Goal: Task Accomplishment & Management: Use online tool/utility

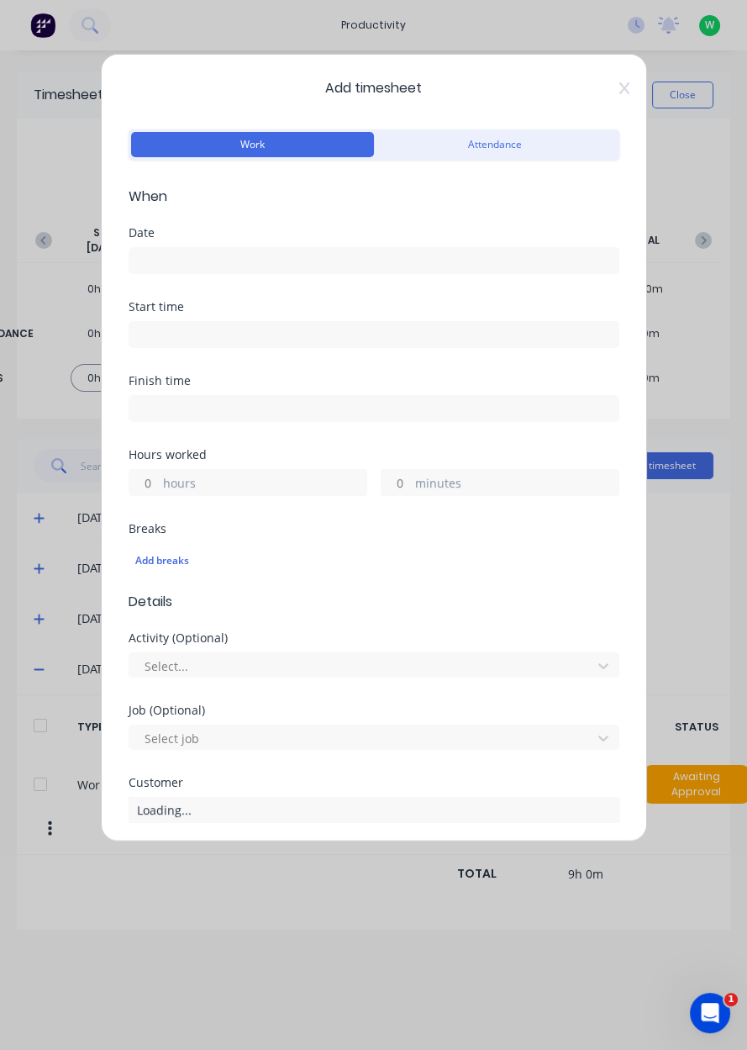
click at [530, 266] on input at bounding box center [373, 260] width 489 height 25
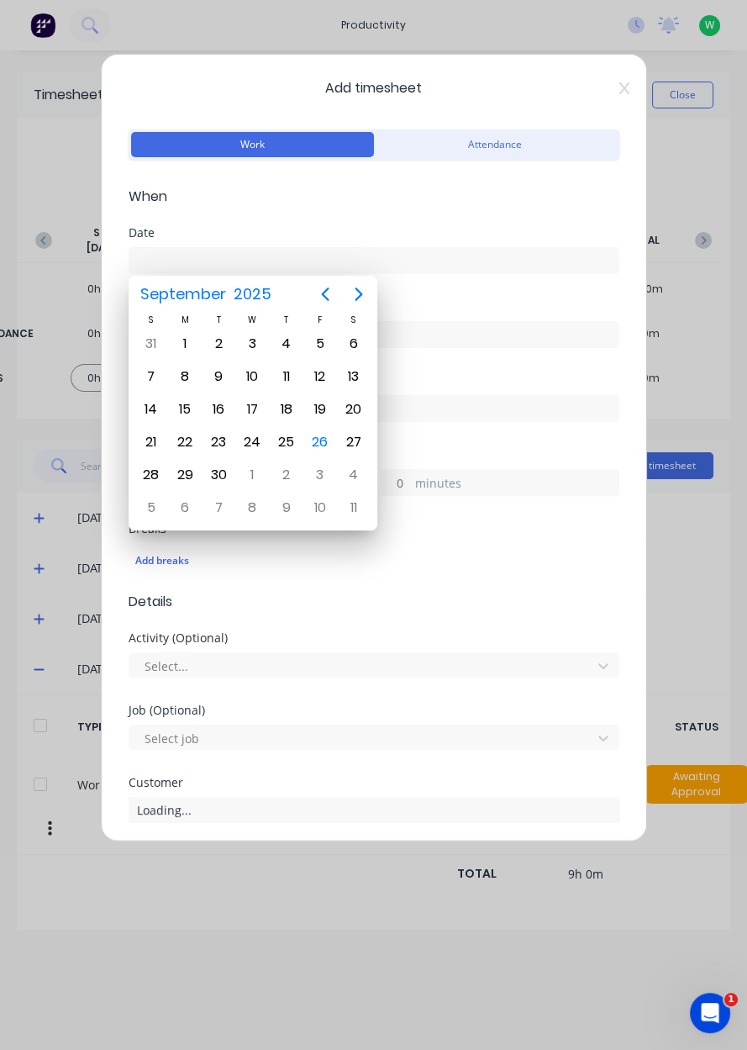
click at [320, 436] on div "26" at bounding box center [320, 441] width 25 height 25
type input "[DATE]"
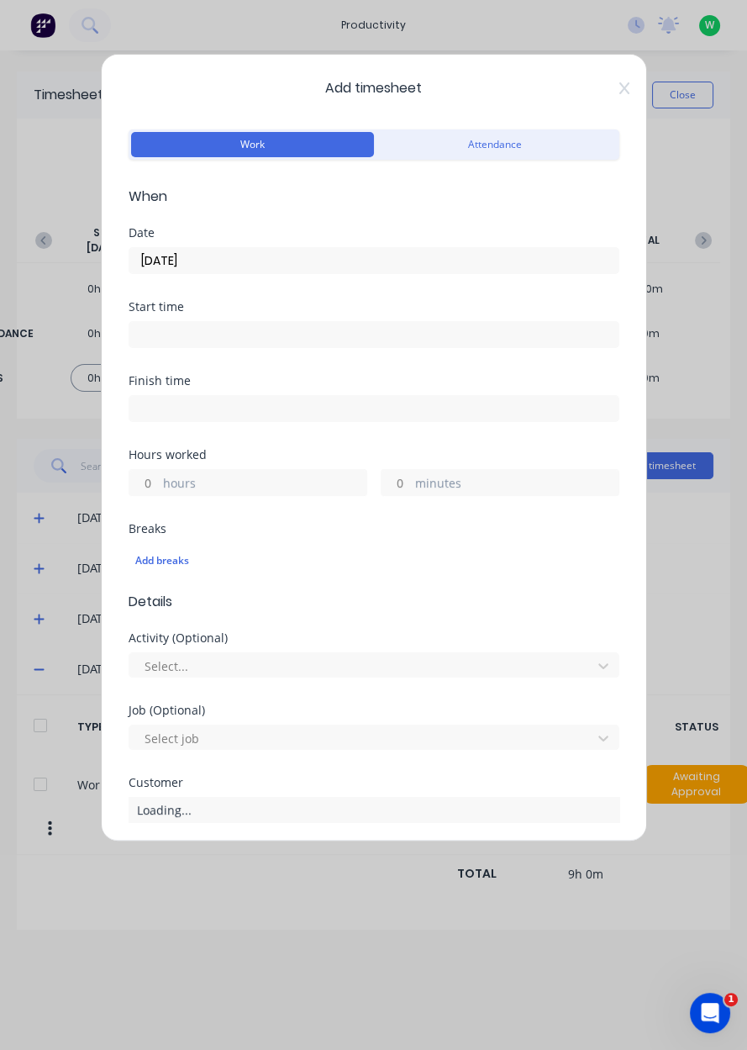
click at [269, 477] on label "hours" at bounding box center [264, 484] width 203 height 21
click at [159, 477] on input "hours" at bounding box center [143, 482] width 29 height 25
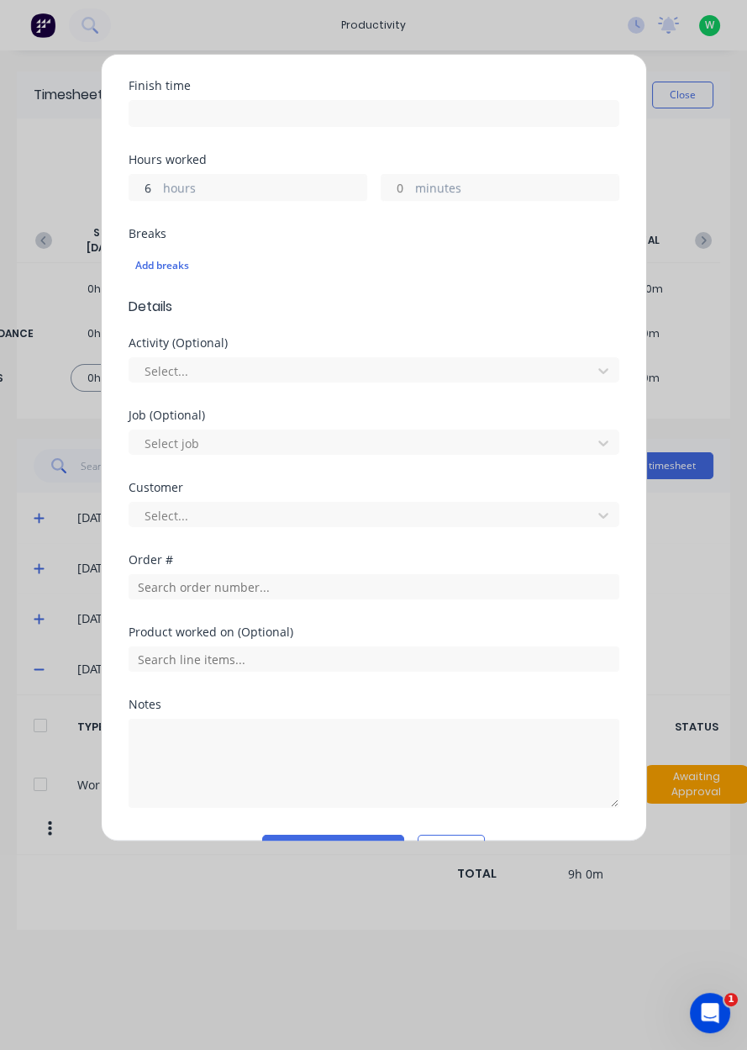
scroll to position [336, 0]
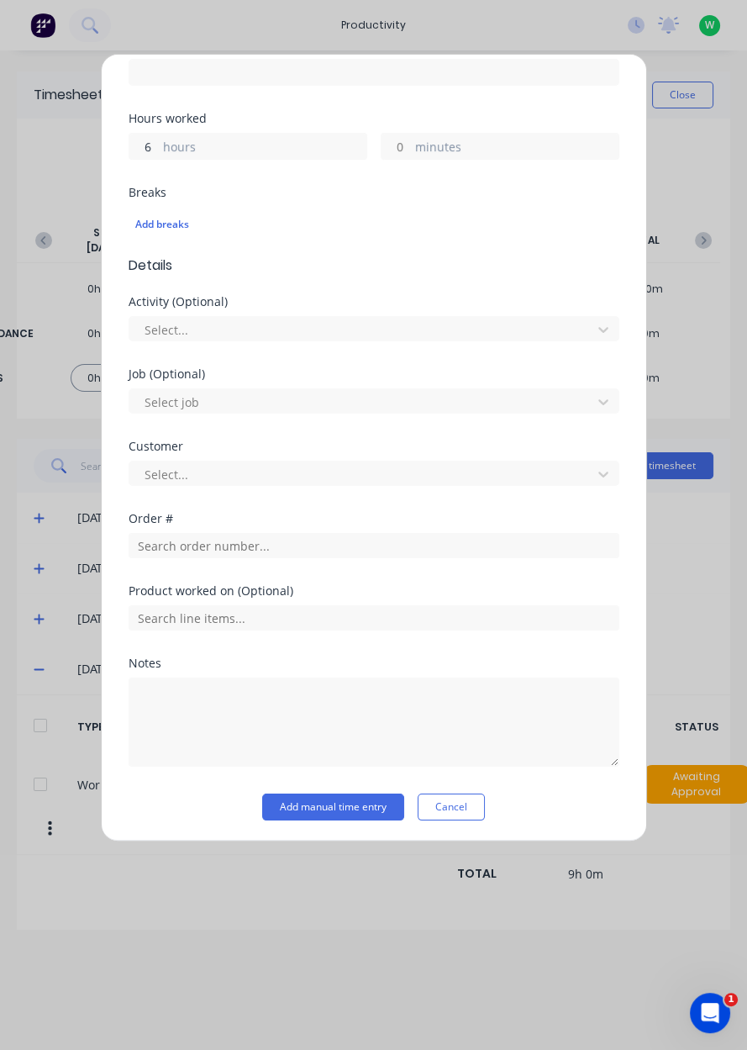
type input "6"
click at [442, 547] on input "text" at bounding box center [374, 545] width 491 height 25
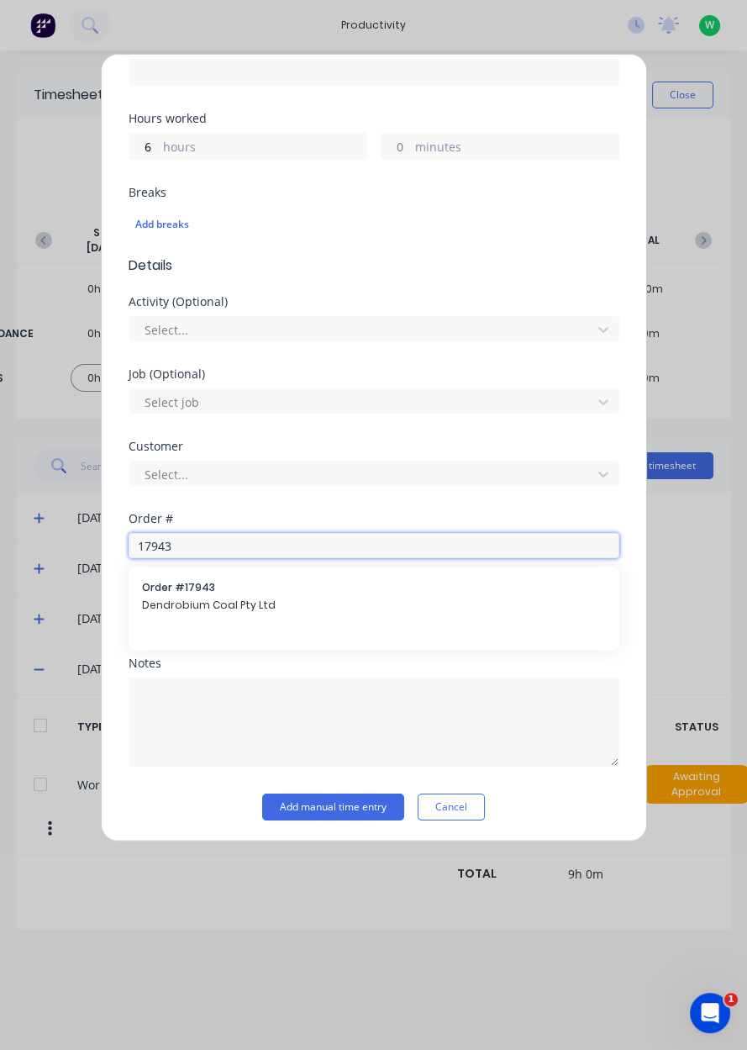
type input "17943"
click at [350, 598] on span "Dendrobium Coal Pty Ltd" at bounding box center [374, 605] width 464 height 15
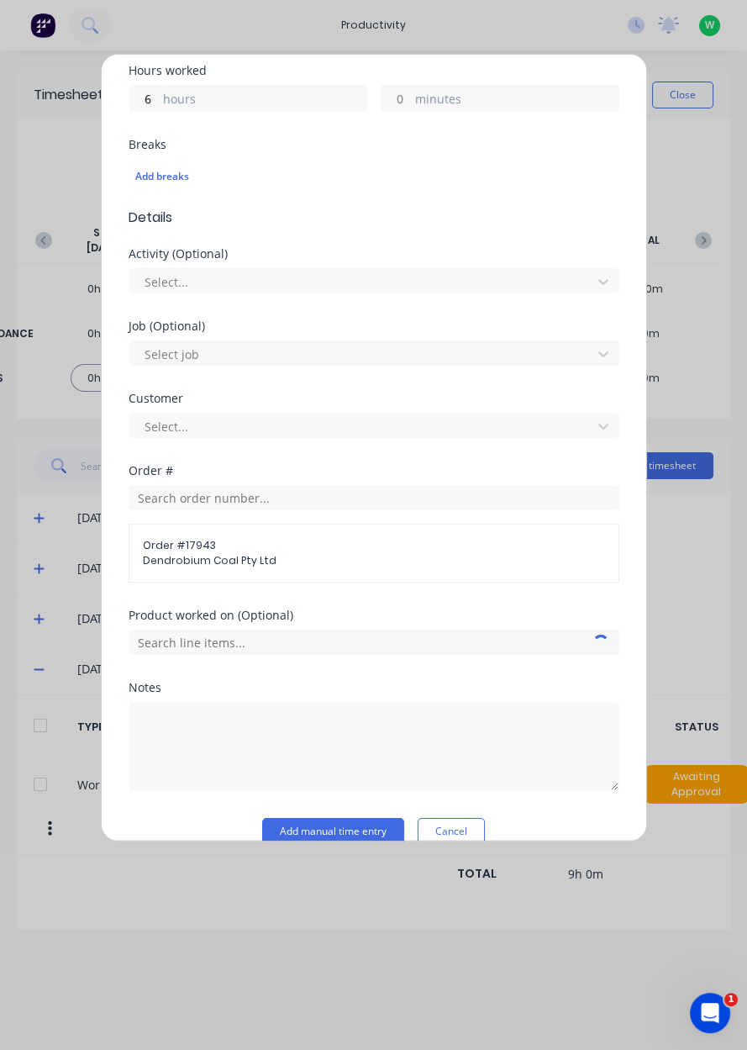
scroll to position [408, 0]
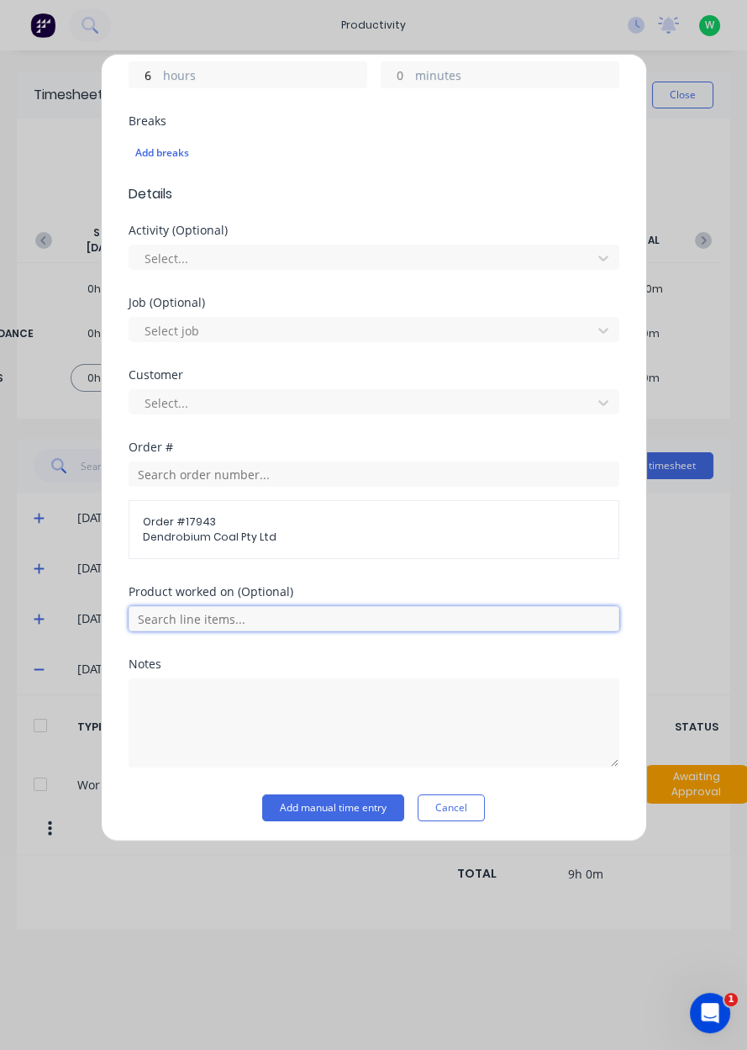
click at [319, 622] on input "text" at bounding box center [374, 618] width 491 height 25
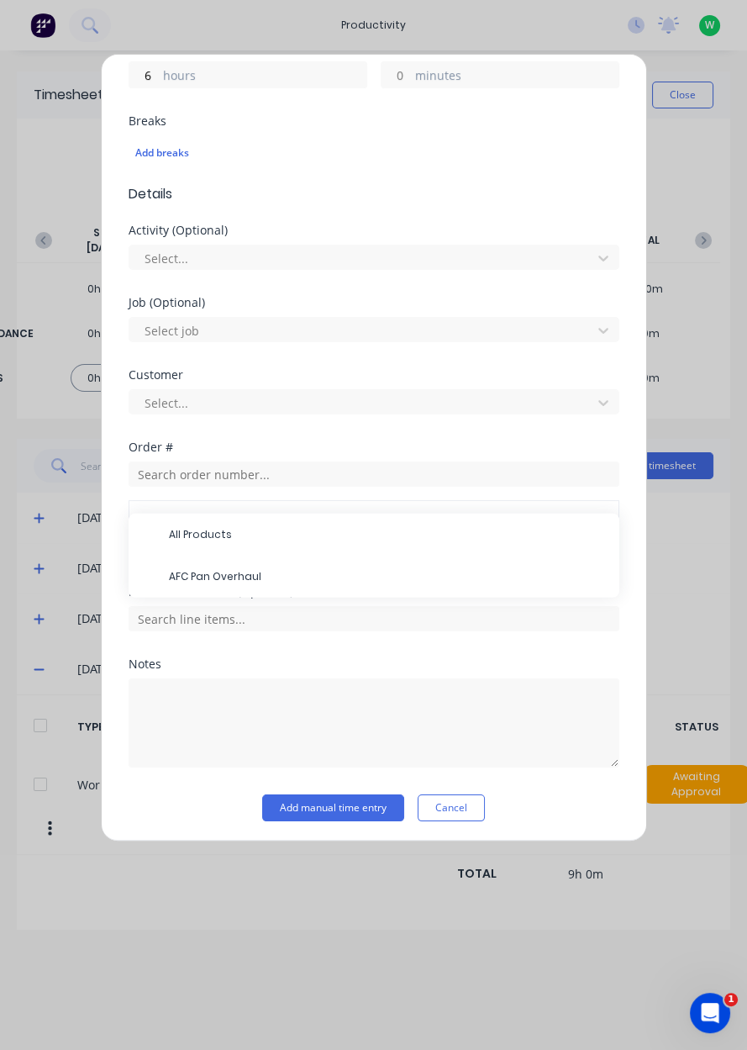
click at [274, 569] on span "AFC Pan Overhaul" at bounding box center [387, 576] width 437 height 15
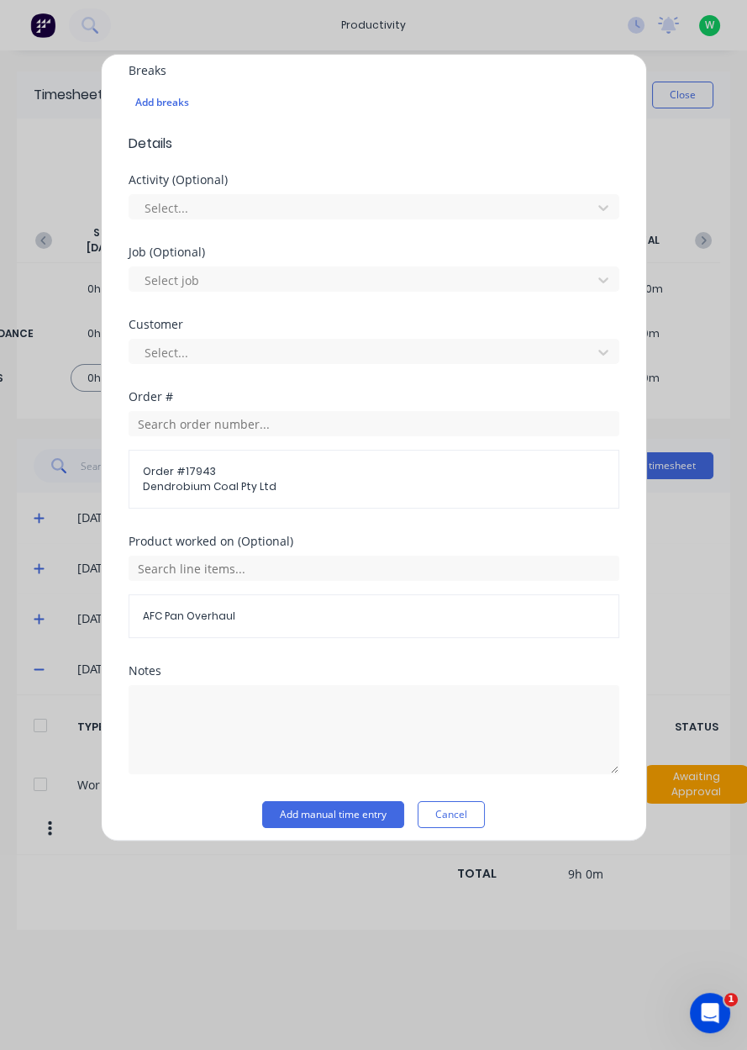
scroll to position [465, 0]
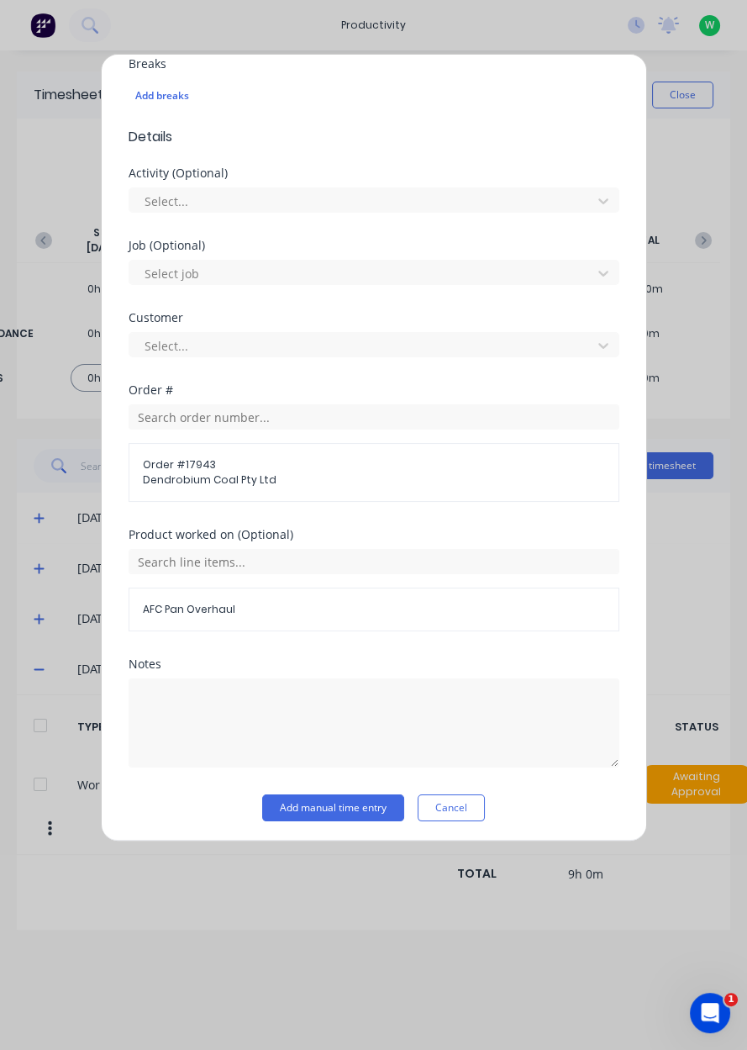
click at [357, 810] on button "Add manual time entry" at bounding box center [333, 807] width 142 height 27
